Goal: Register for event/course

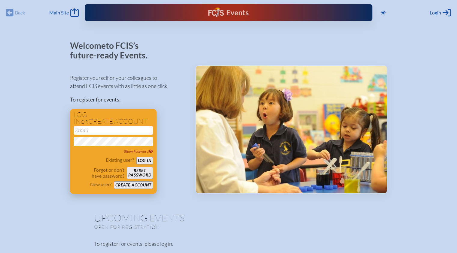
click at [122, 133] on input "email" at bounding box center [113, 130] width 79 height 8
type input "[EMAIL_ADDRESS][DOMAIN_NAME]"
click at [144, 161] on button "Log in" at bounding box center [145, 161] width 17 height 8
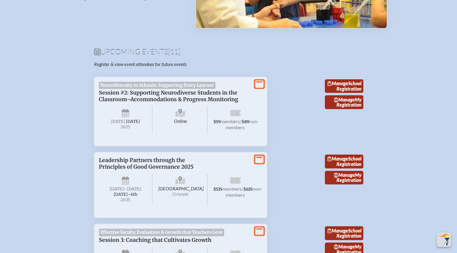
scroll to position [180, 0]
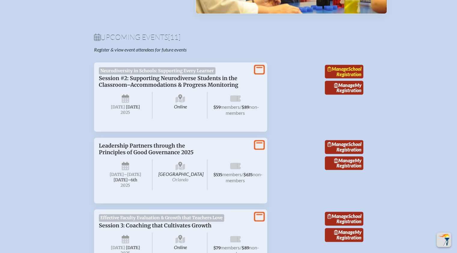
click at [348, 78] on link "Manage School Registration" at bounding box center [344, 72] width 38 height 14
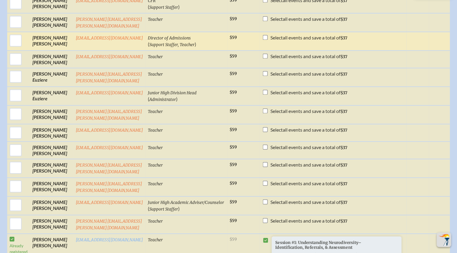
scroll to position [1083, 0]
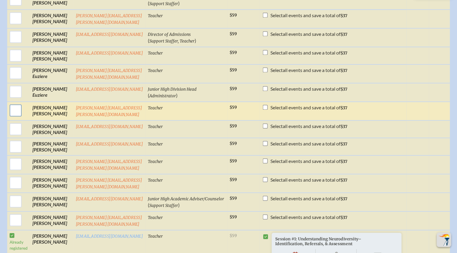
click at [9, 103] on input "checkbox" at bounding box center [15, 110] width 15 height 15
checkbox input "true"
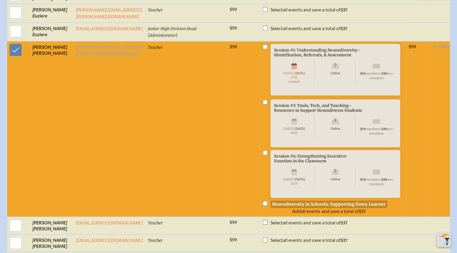
scroll to position [1143, 0]
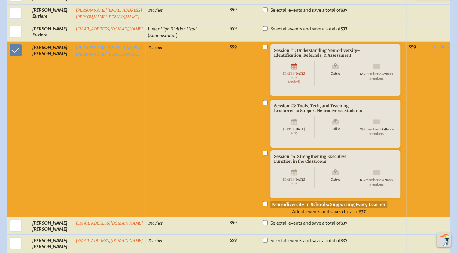
click at [263, 100] on input "checkbox" at bounding box center [265, 102] width 5 height 5
checkbox input "true"
click at [263, 151] on input "checkbox" at bounding box center [265, 153] width 5 height 5
checkbox input "true"
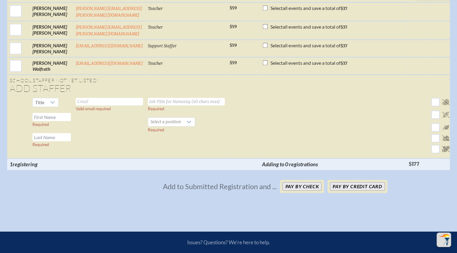
scroll to position [3940, 0]
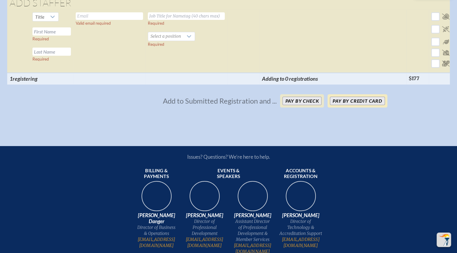
click at [344, 97] on button "Pay by Credit Card" at bounding box center [357, 101] width 55 height 8
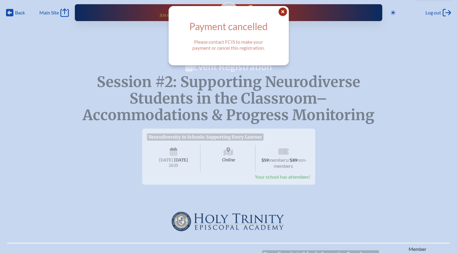
click at [285, 12] on icon "Close Popup" at bounding box center [283, 12] width 8 height 8
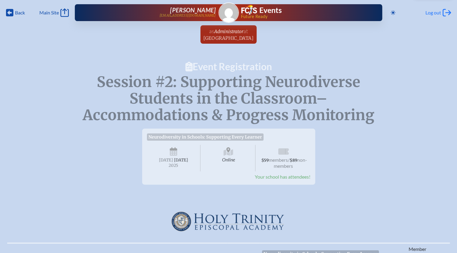
click at [436, 15] on span "Log out" at bounding box center [434, 13] width 16 height 6
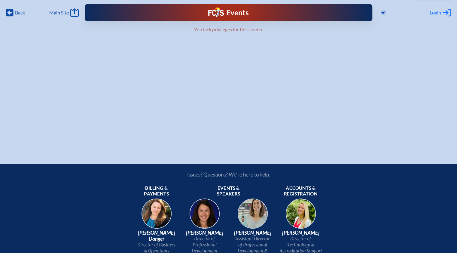
click at [435, 12] on span "Login" at bounding box center [435, 13] width 11 height 6
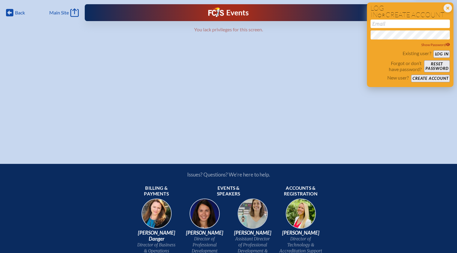
click at [409, 22] on input "email" at bounding box center [410, 24] width 79 height 8
type input "[EMAIL_ADDRESS][DOMAIN_NAME]"
click at [439, 53] on button "Log in" at bounding box center [442, 54] width 17 height 8
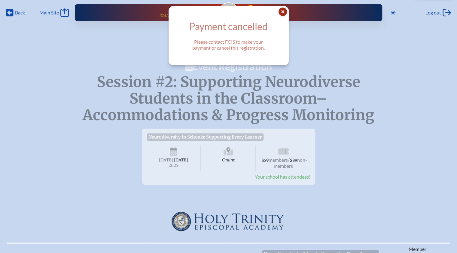
click at [283, 12] on icon at bounding box center [283, 12] width 8 height 8
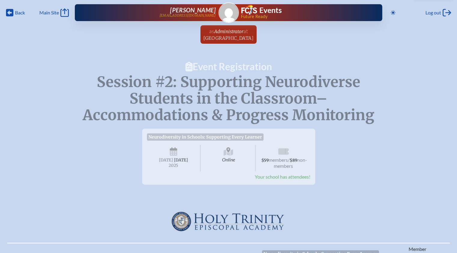
click at [299, 179] on span "Your school has attendees!" at bounding box center [283, 177] width 56 height 6
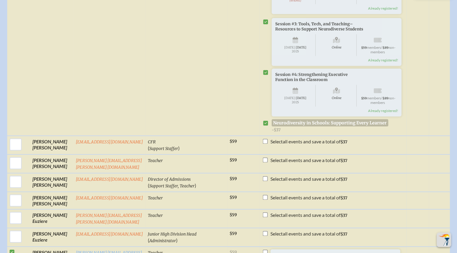
scroll to position [1022, 0]
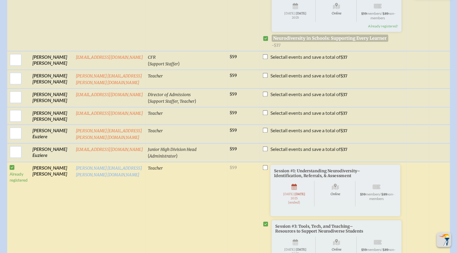
click at [8, 162] on td "Already registered" at bounding box center [18, 249] width 23 height 175
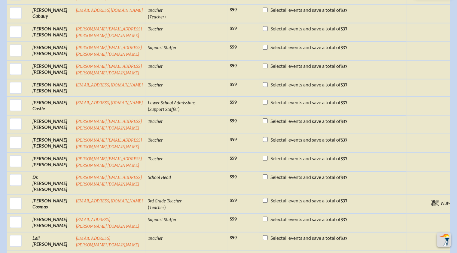
scroll to position [0, 0]
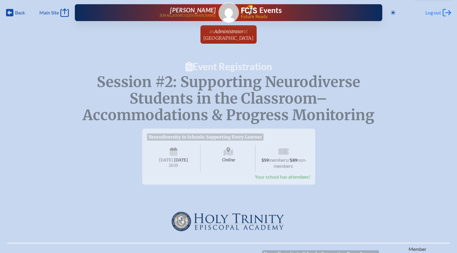
click at [437, 11] on span "Log out" at bounding box center [434, 13] width 16 height 6
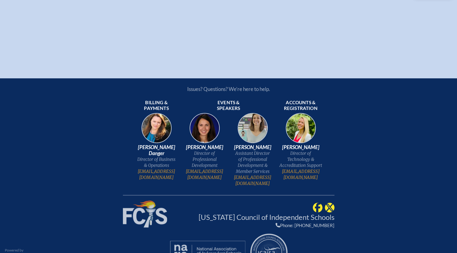
scroll to position [90, 0]
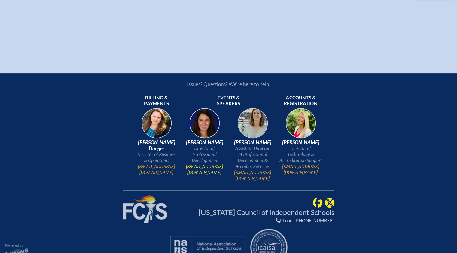
click at [201, 172] on link "[EMAIL_ADDRESS][DOMAIN_NAME]" at bounding box center [204, 169] width 43 height 12
click at [40, 125] on div "Issues? Questions? We’re here to help. Billing & payments [PERSON_NAME] Danger …" at bounding box center [228, 172] width 457 height 198
